Goal: Transaction & Acquisition: Purchase product/service

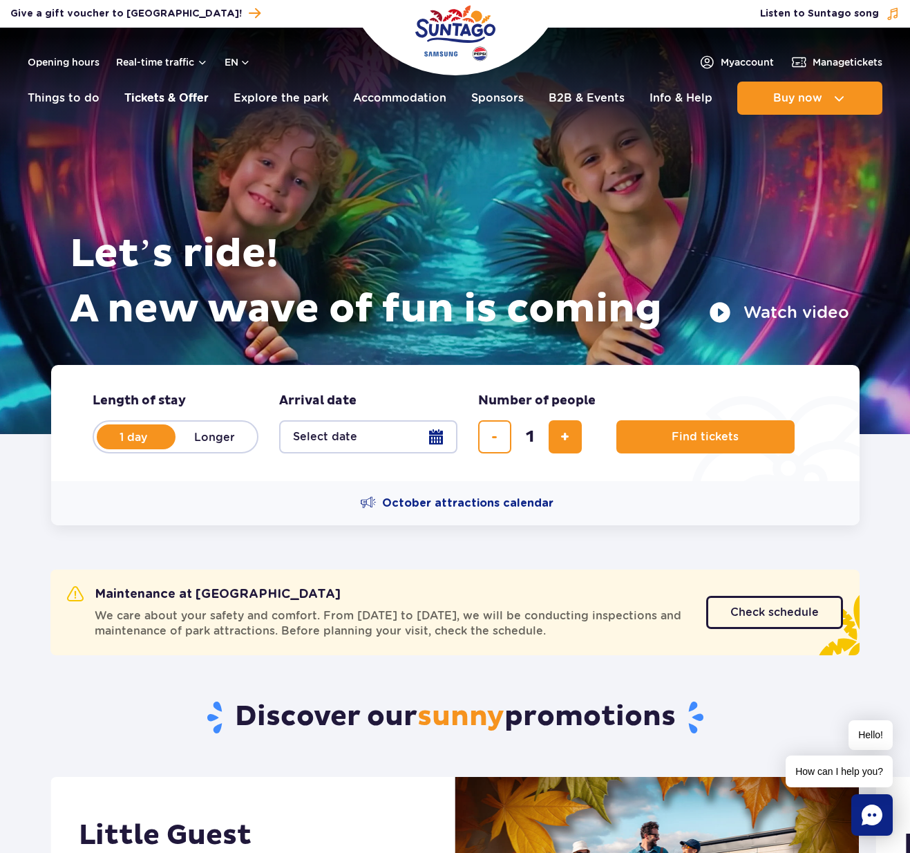
click at [153, 101] on link "Tickets & Offer" at bounding box center [166, 98] width 84 height 33
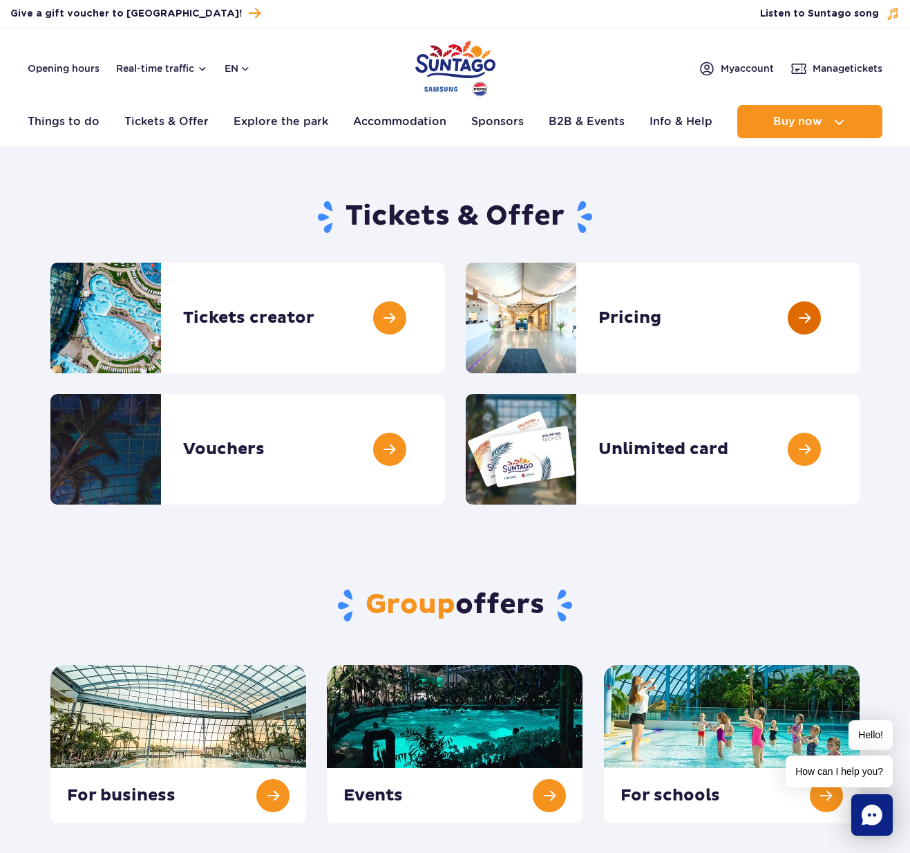
click at [860, 330] on link at bounding box center [860, 318] width 0 height 111
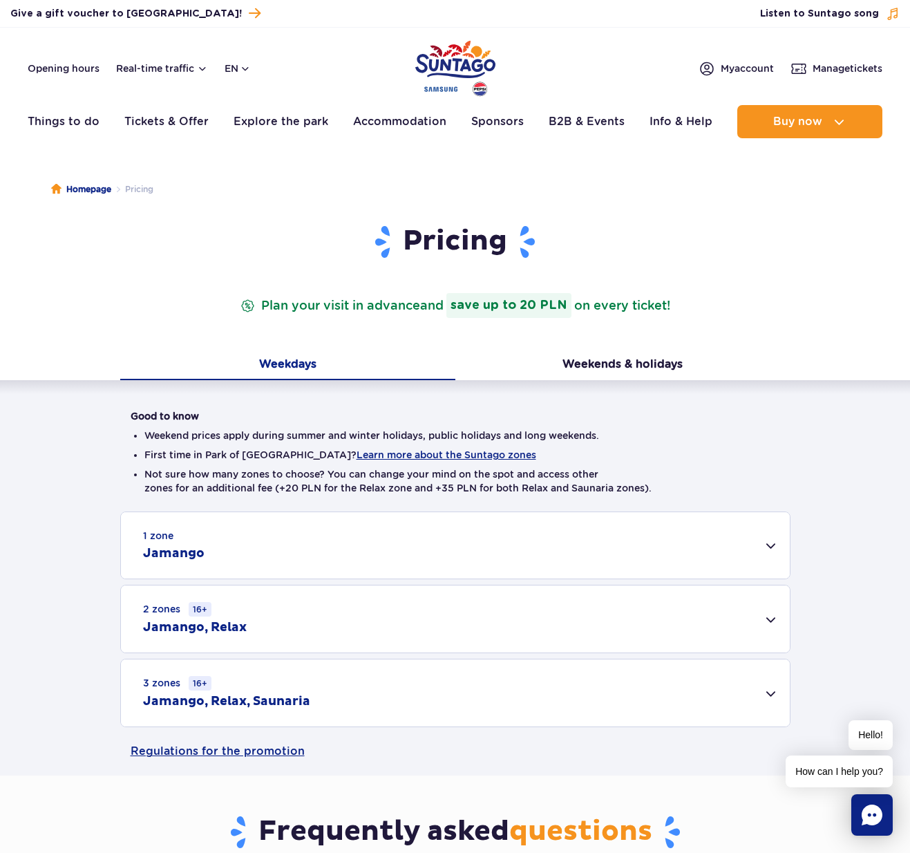
click at [763, 451] on li "First time in Park of Poland? Learn more about the Suntago zones" at bounding box center [455, 455] width 622 height 14
click at [628, 368] on button "Weekends & holidays" at bounding box center [622, 365] width 335 height 29
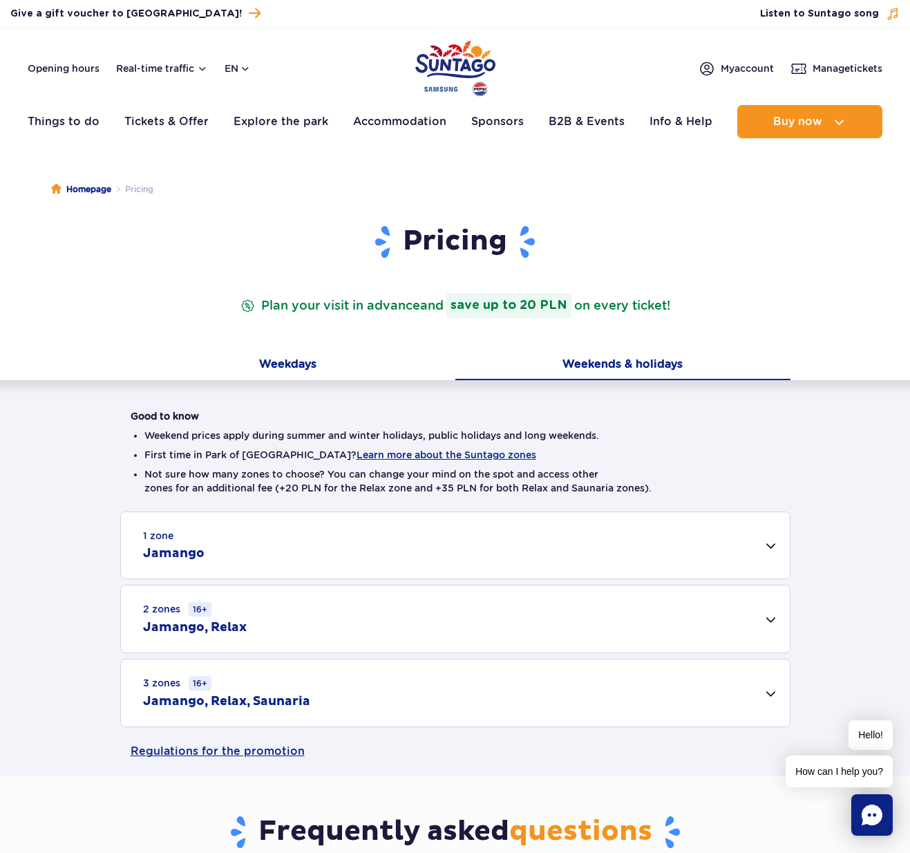
click at [368, 372] on button "Weekdays" at bounding box center [287, 365] width 335 height 29
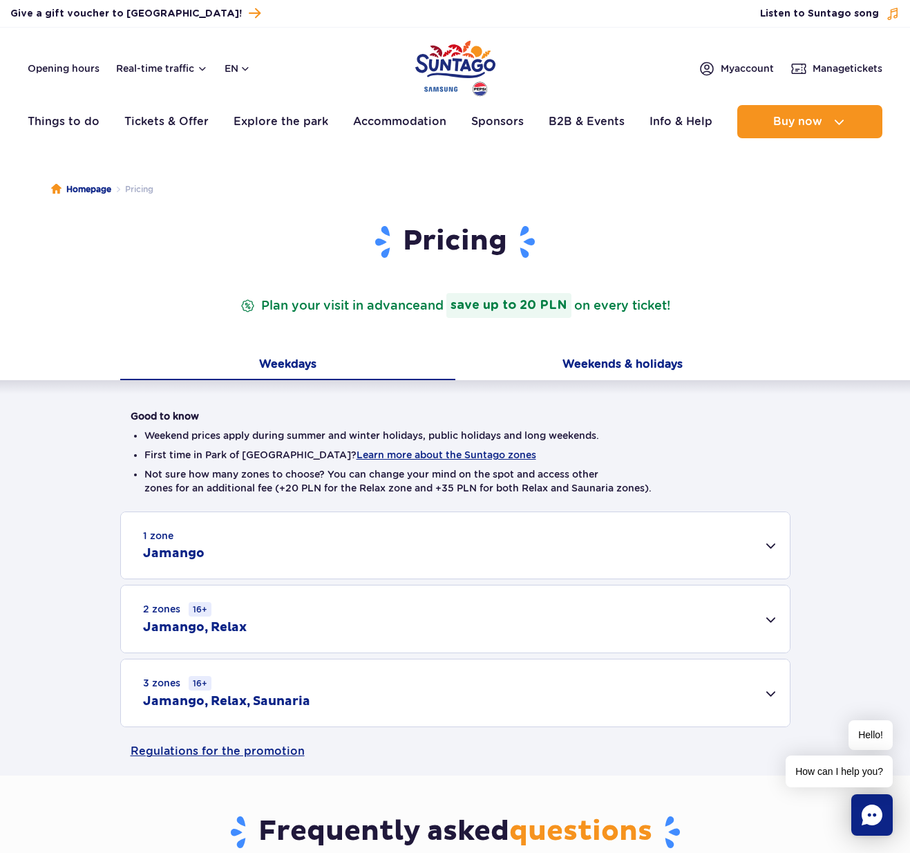
click at [554, 362] on button "Weekends & holidays" at bounding box center [622, 365] width 335 height 29
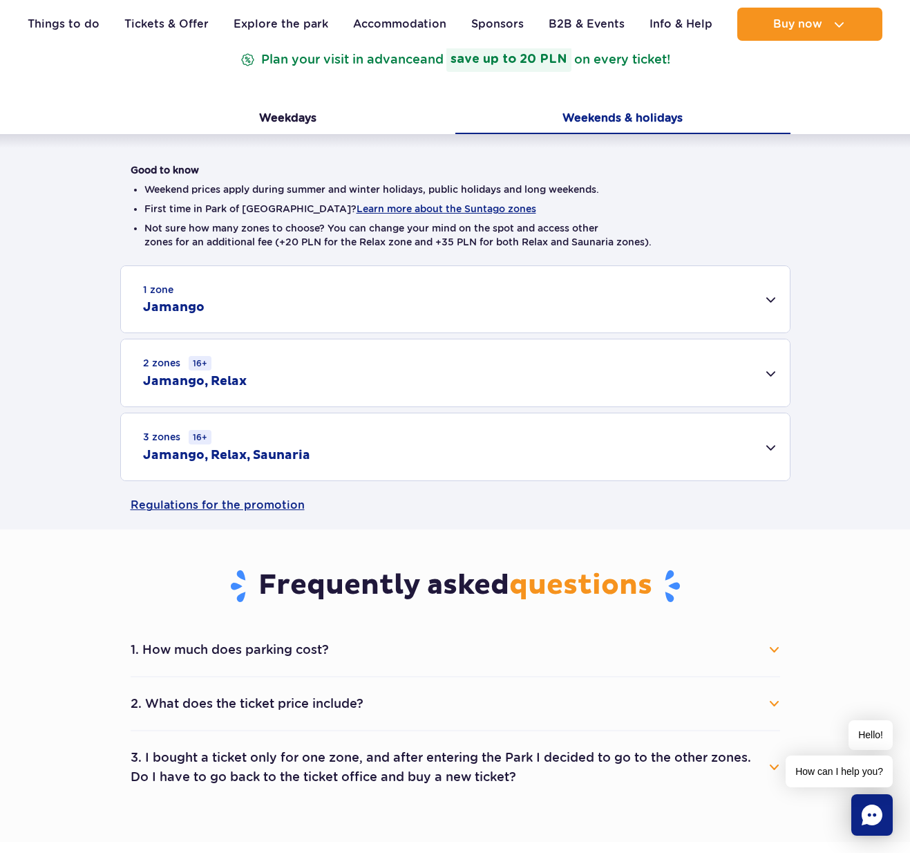
scroll to position [396, 0]
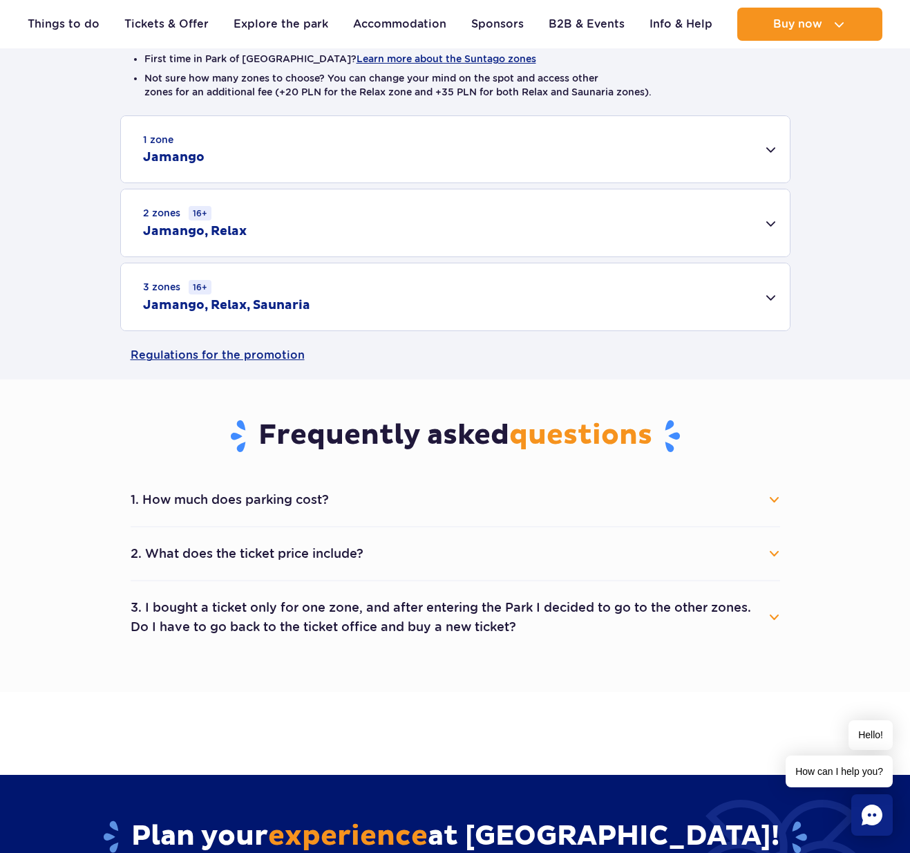
click at [404, 500] on button "1. How much does parking cost?" at bounding box center [456, 499] width 650 height 30
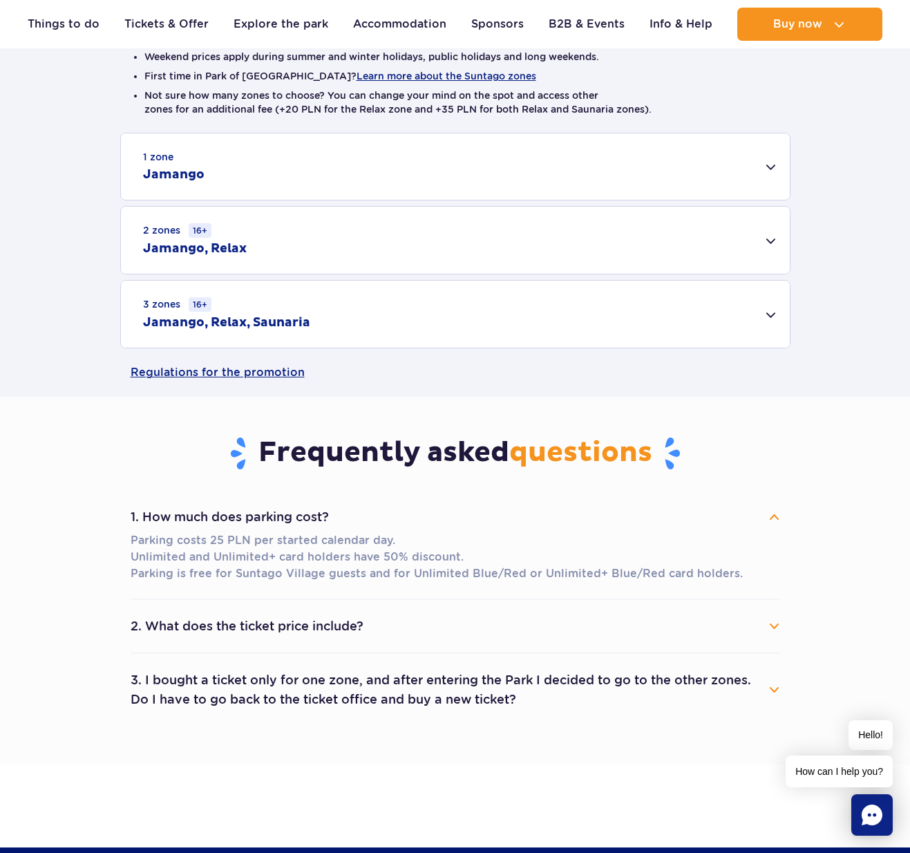
scroll to position [375, 0]
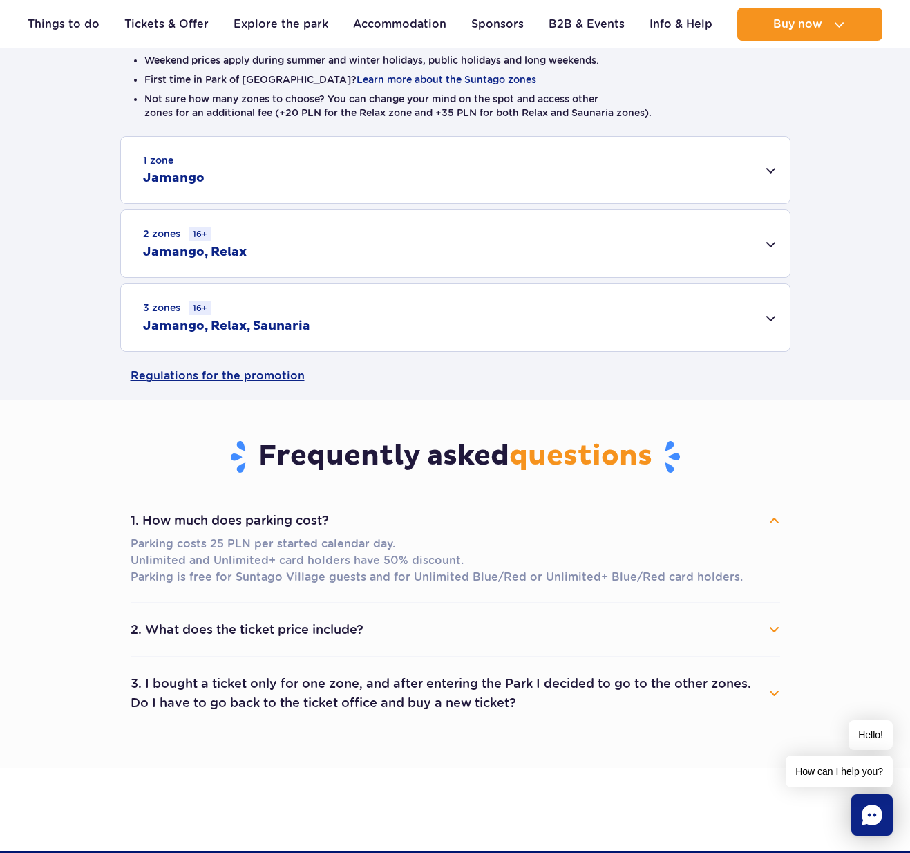
click at [764, 328] on div "3 zones 16+ Jamango, Relax, Saunaria" at bounding box center [455, 317] width 669 height 67
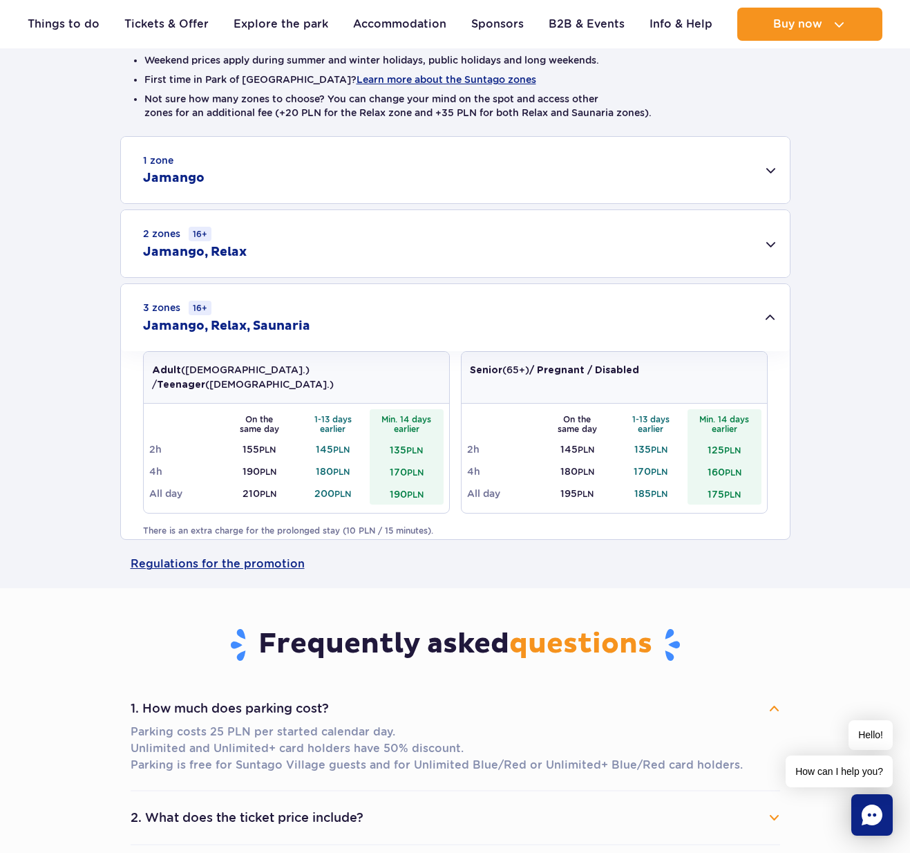
scroll to position [446, 0]
